Goal: Information Seeking & Learning: Learn about a topic

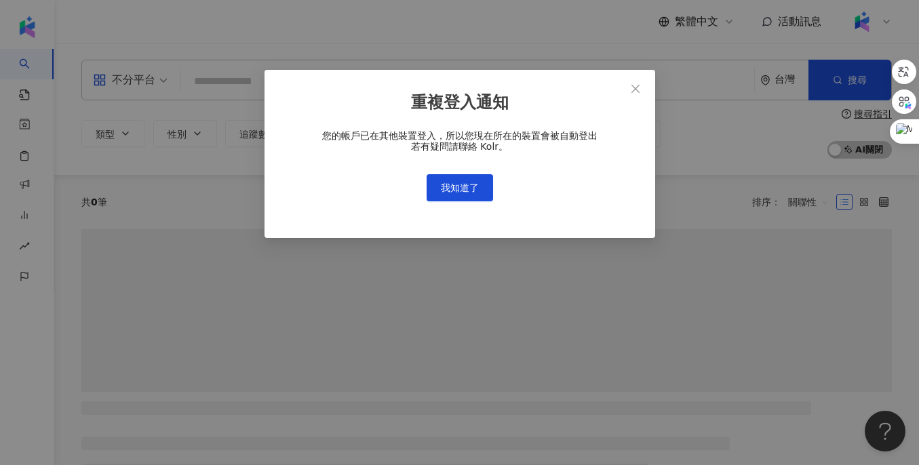
click at [438, 173] on div "您的帳戶已在其他裝置登入，所以您現在所在的裝置會被自動登出 若有疑問請聯絡 Kolr。 我知道了" at bounding box center [459, 165] width 347 height 71
click at [441, 188] on span "我知道了" at bounding box center [460, 187] width 38 height 11
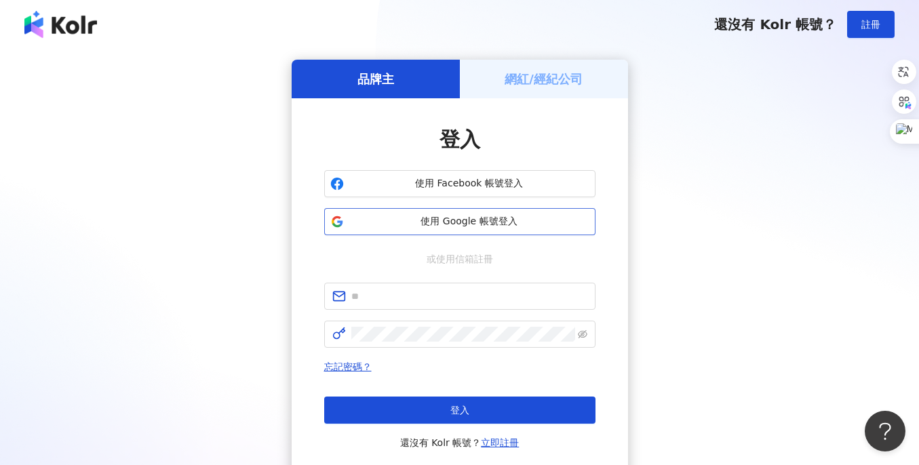
click at [449, 213] on button "使用 Google 帳號登入" at bounding box center [459, 221] width 271 height 27
click at [391, 227] on span "使用 Google 帳號登入" at bounding box center [469, 222] width 240 height 14
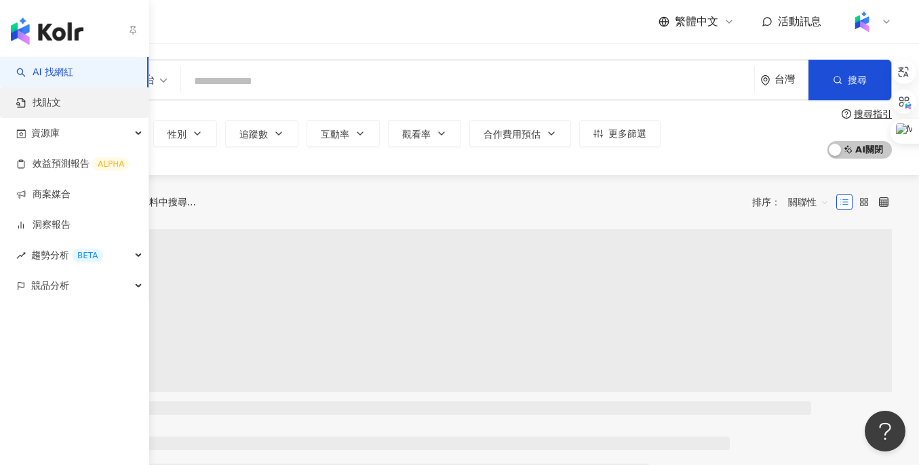
click at [60, 96] on link "找貼文" at bounding box center [38, 103] width 45 height 14
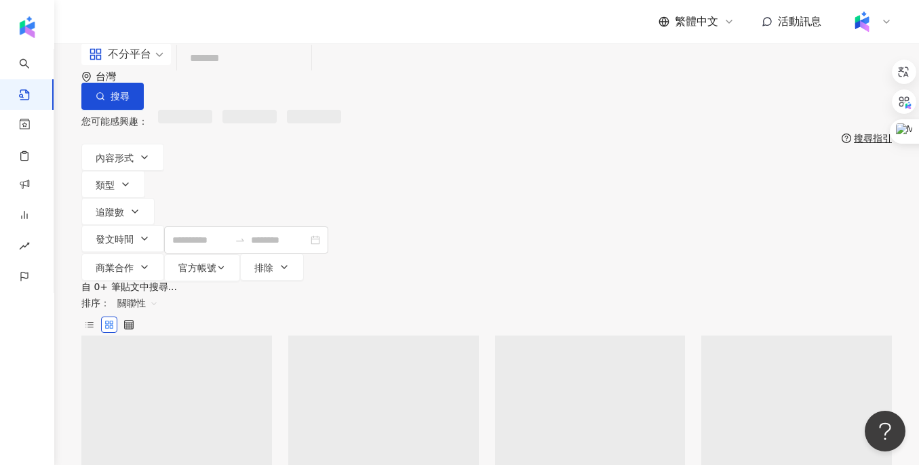
click at [215, 73] on input "search" at bounding box center [243, 58] width 123 height 29
type input "*"
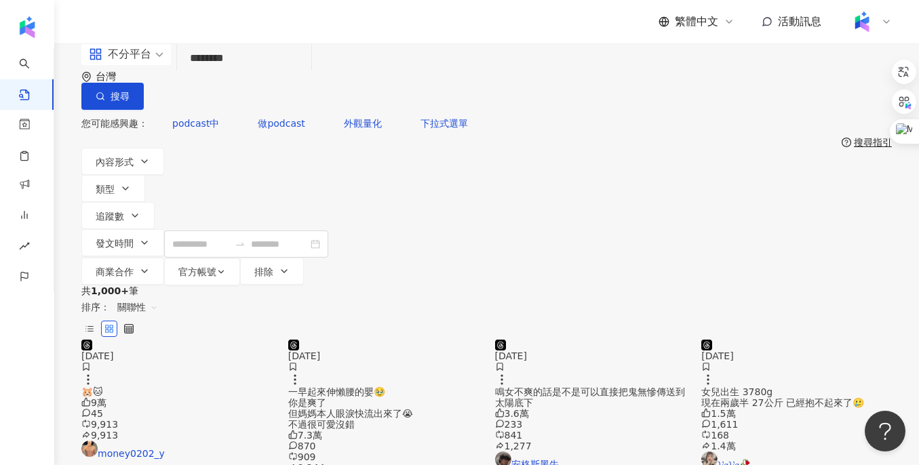
type input "********"
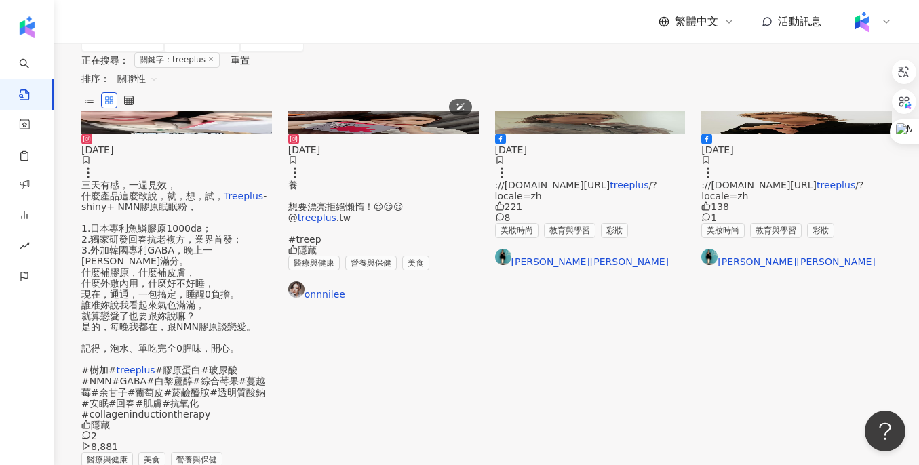
scroll to position [227, 0]
